Goal: Task Accomplishment & Management: Manage account settings

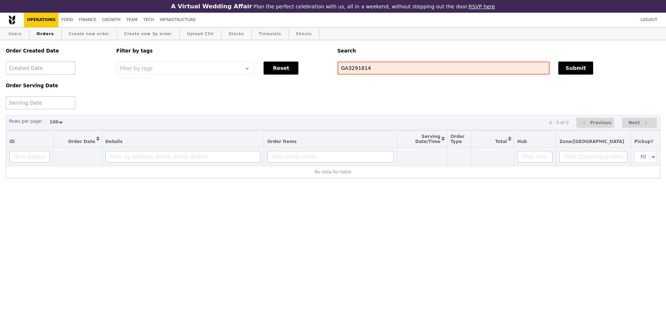
select select "100"
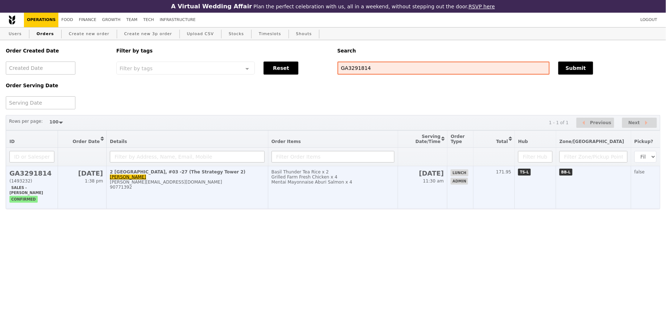
click at [285, 197] on td "Basil Thunder Tea Rice x 2 Grilled Farm Fresh Chicken x 4 Mentai Mayonnaise Abu…" at bounding box center [333, 187] width 130 height 43
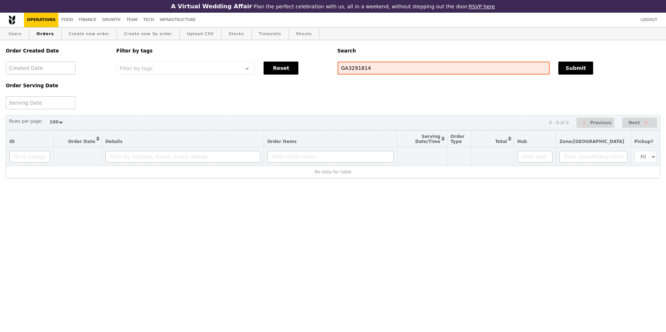
select select "100"
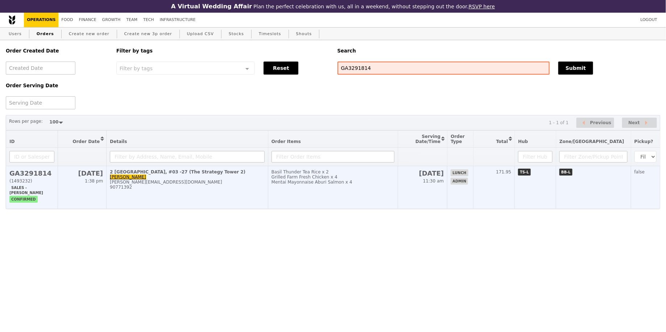
click at [232, 204] on td "2 International Business Park, #03 -27 (The Strategy Tower 2) Nathalie nathalie…" at bounding box center [188, 187] width 162 height 43
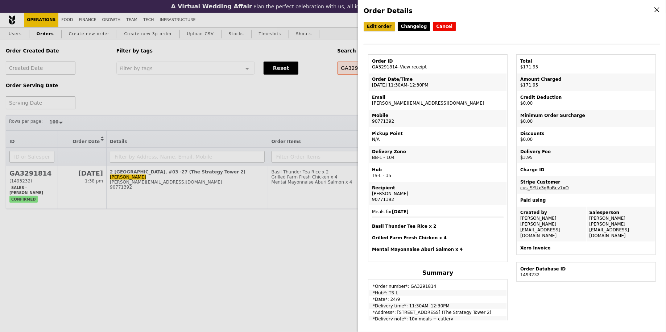
click at [380, 28] on link "Edit order" at bounding box center [379, 26] width 31 height 9
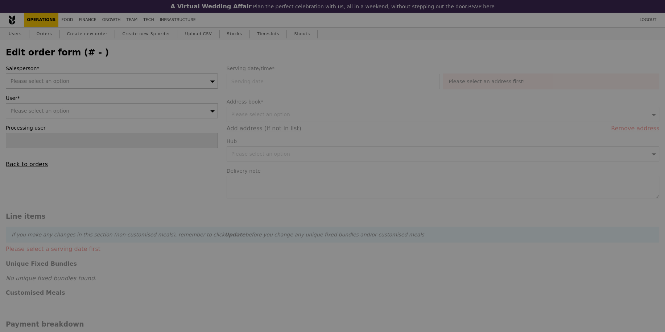
type input "[PERSON_NAME]"
type input "24 Sep 2025"
type textarea "10x meals + cutlery"
type input "168.00"
type input "3.62"
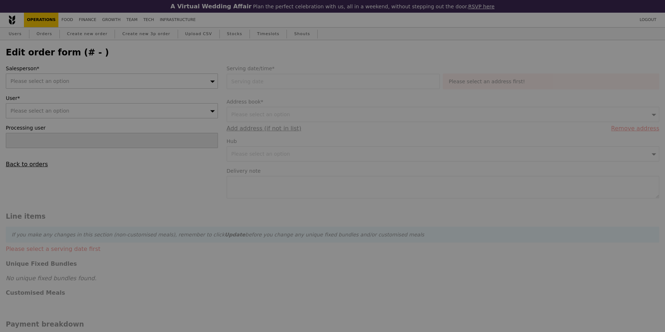
type input "3.95"
type input "171.95"
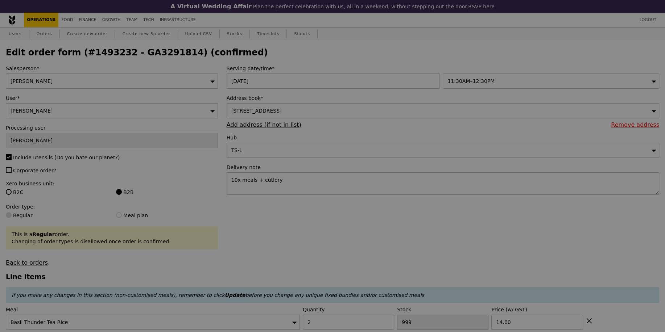
type input "Update"
type input "469"
type input "440"
type input "430"
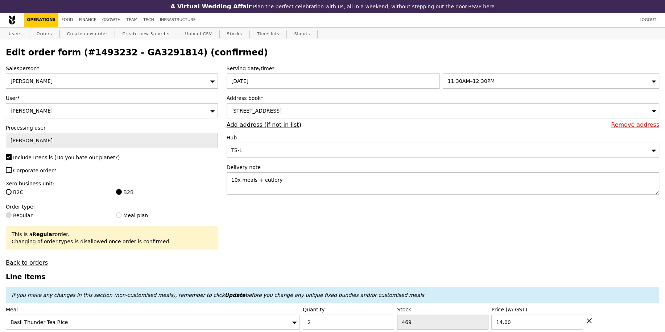
click at [47, 169] on span "Corporate order?" at bounding box center [34, 171] width 43 height 6
click at [12, 169] on input "Corporate order?" at bounding box center [9, 171] width 6 height 6
checkbox input "true"
click at [124, 88] on div "[PERSON_NAME]" at bounding box center [112, 81] width 212 height 15
type input "ted"
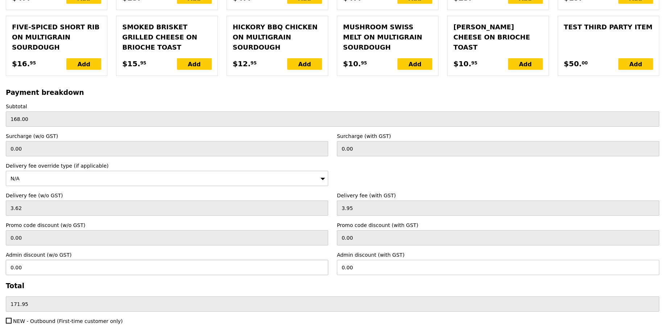
scroll to position [1685, 0]
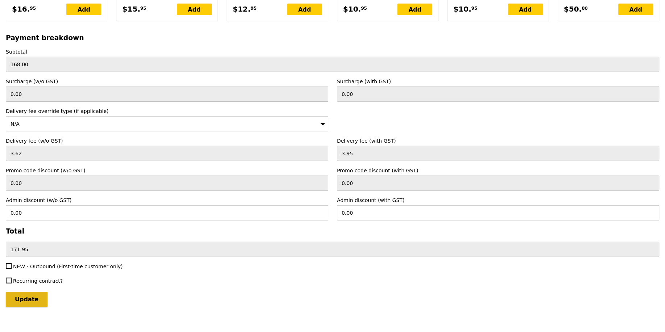
click at [36, 292] on input "Update" at bounding box center [27, 299] width 42 height 15
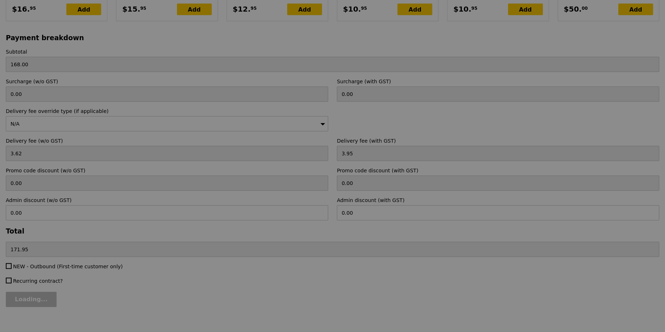
type input "Update"
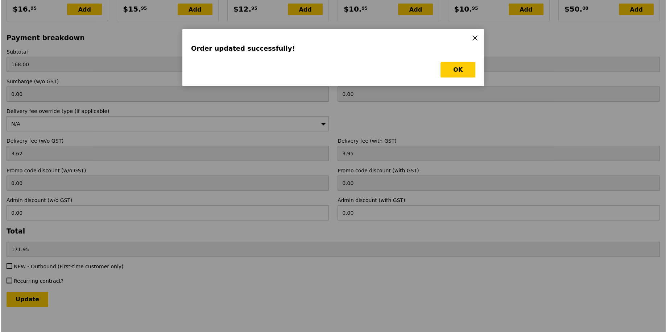
scroll to position [0, 0]
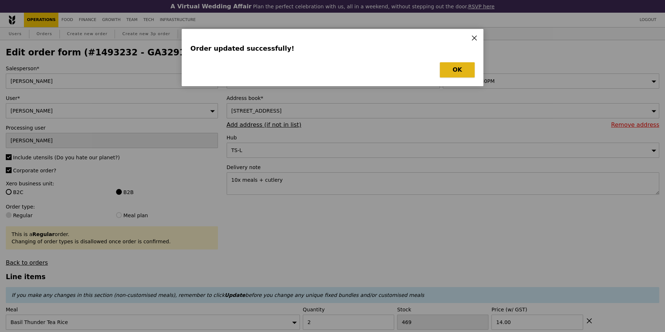
click at [470, 70] on button "OK" at bounding box center [457, 69] width 35 height 15
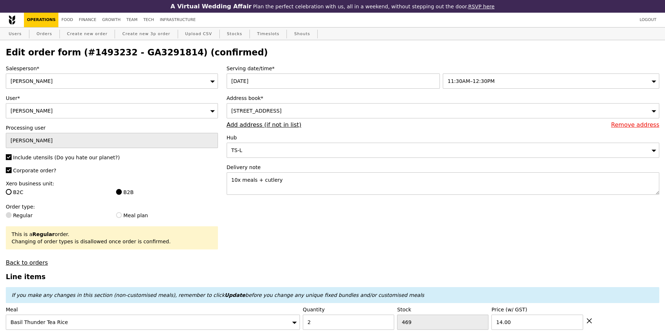
click at [155, 52] on h2 "Edit order form (#1493232 - GA3291814) (confirmed)" at bounding box center [332, 52] width 653 height 10
copy h2 "GA3291814"
click at [51, 38] on link "Orders" at bounding box center [44, 34] width 21 height 13
select select "100"
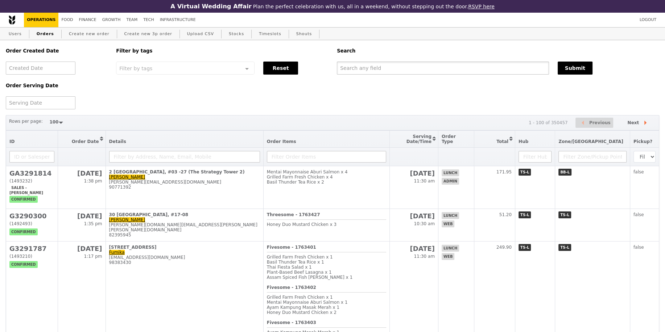
click at [375, 71] on input "text" at bounding box center [443, 68] width 212 height 13
paste input "GA3291814"
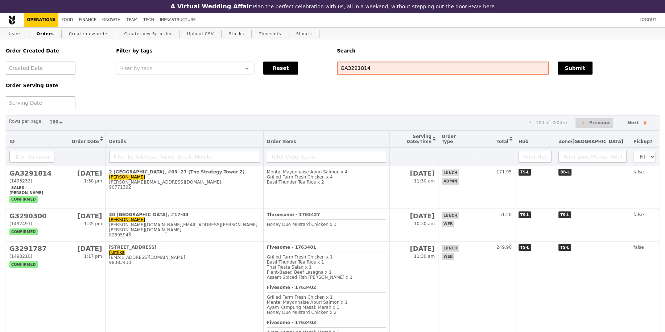
type input "GA3291814"
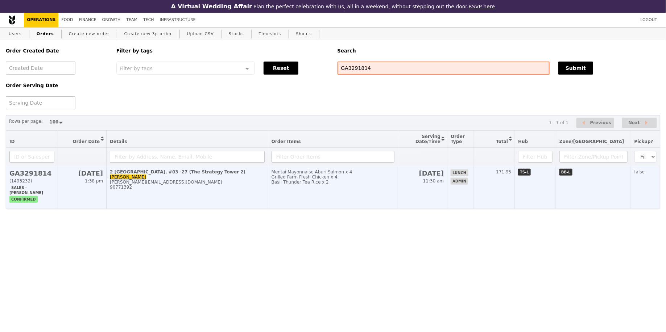
click at [364, 193] on td "Mentai Mayonnaise Aburi Salmon x 4 Grilled Farm Fresh Chicken x 4 Basil Thunder…" at bounding box center [333, 187] width 130 height 43
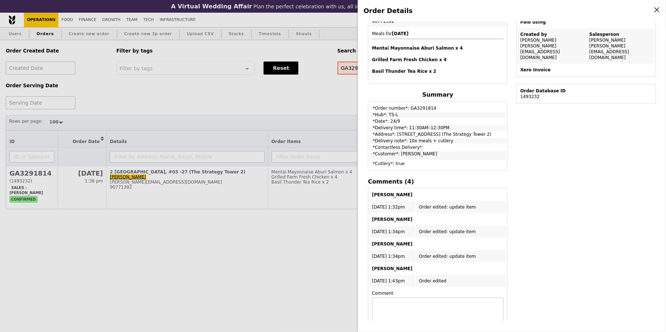
scroll to position [214, 0]
